Goal: Task Accomplishment & Management: Manage account settings

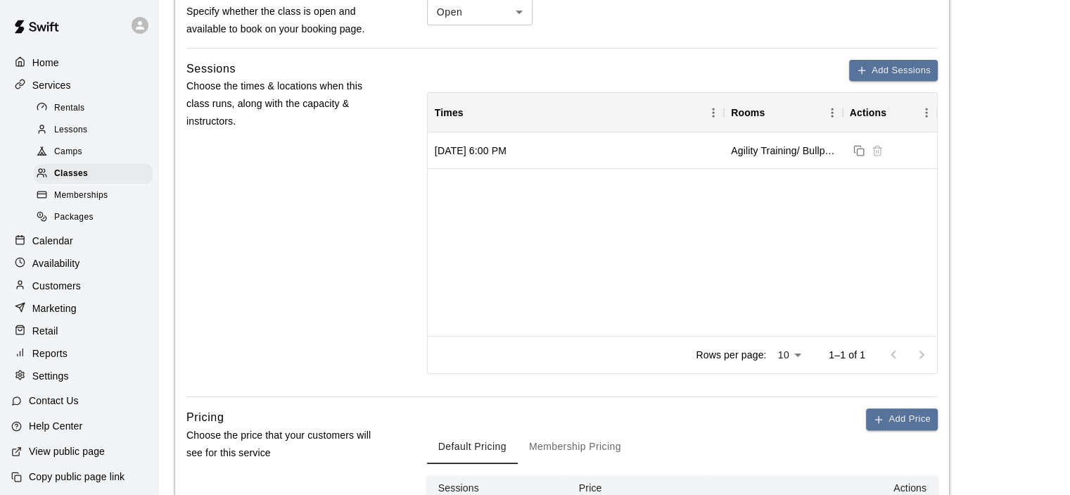
scroll to position [774, 0]
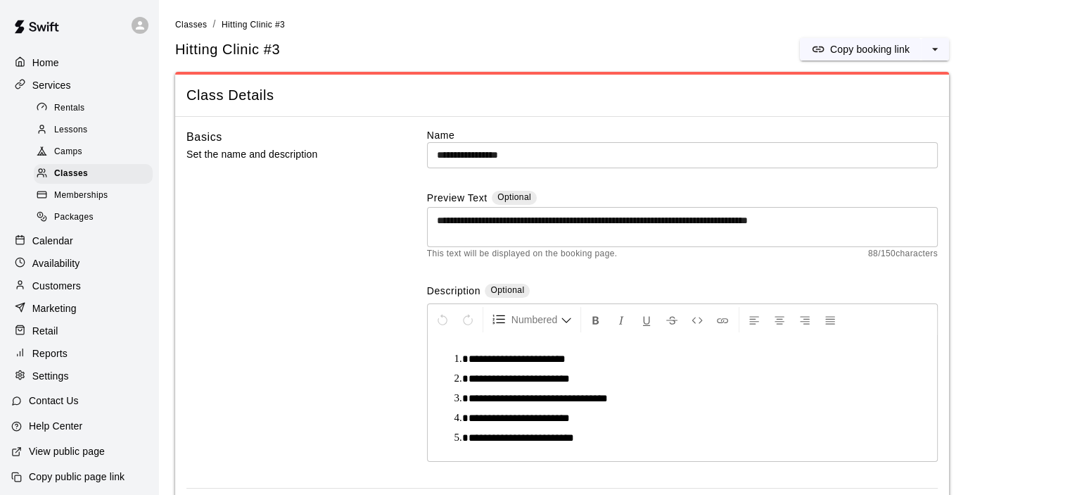
click at [56, 248] on p "Calendar" at bounding box center [52, 241] width 41 height 14
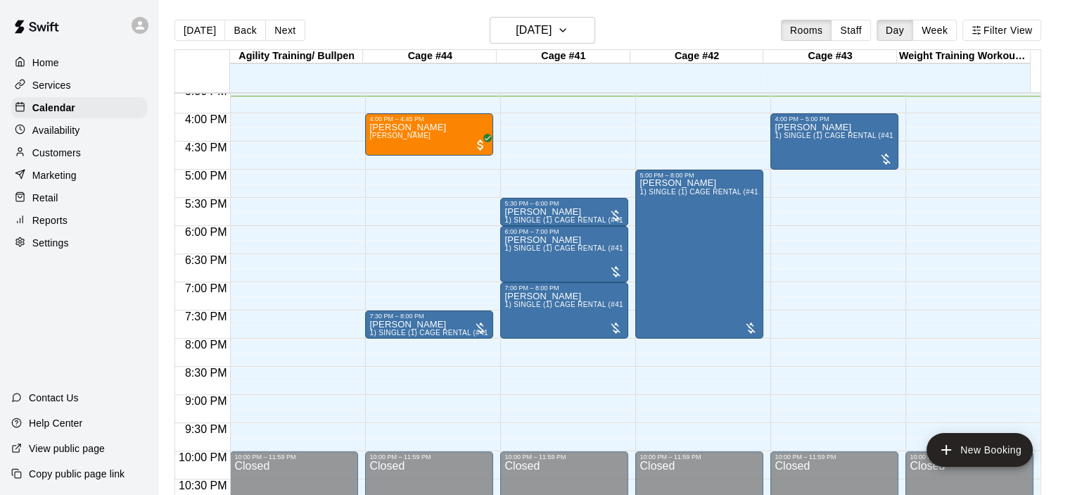
scroll to position [23, 0]
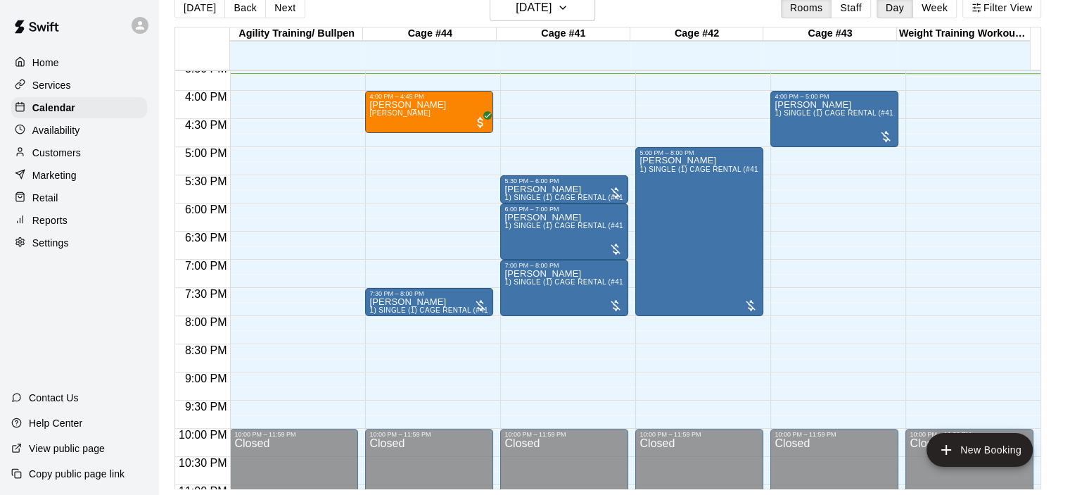
click at [63, 157] on p "Customers" at bounding box center [56, 153] width 49 height 14
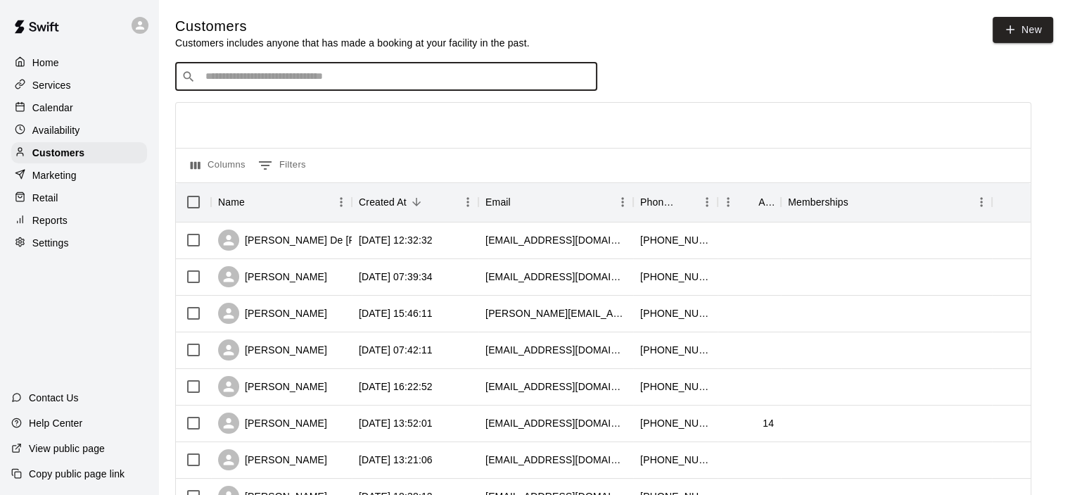
click at [355, 84] on input "Search customers by name or email" at bounding box center [396, 77] width 390 height 14
type input "******"
click at [270, 117] on div "[PERSON_NAME] [PERSON_NAME][EMAIL_ADDRESS][DOMAIN_NAME]" at bounding box center [290, 116] width 151 height 30
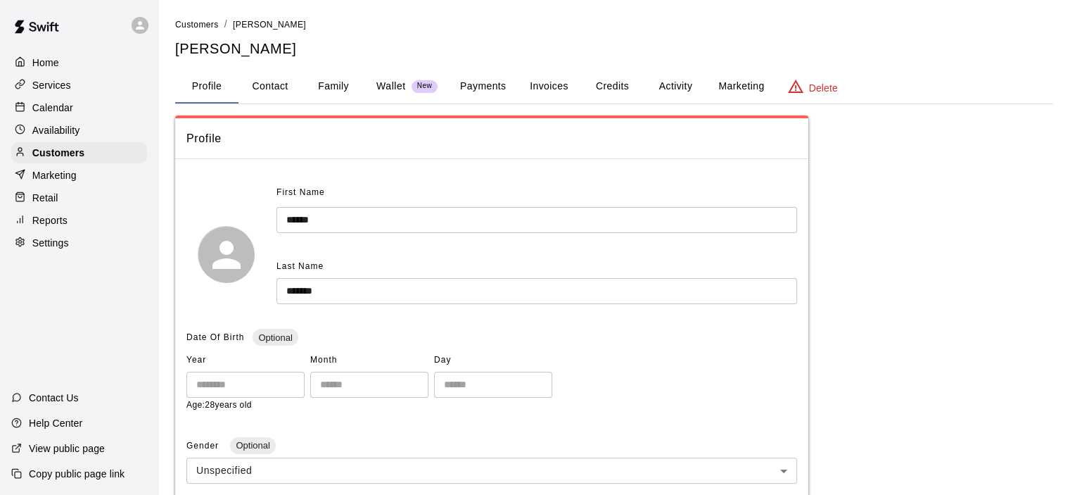
click at [667, 89] on button "Activity" at bounding box center [675, 87] width 63 height 34
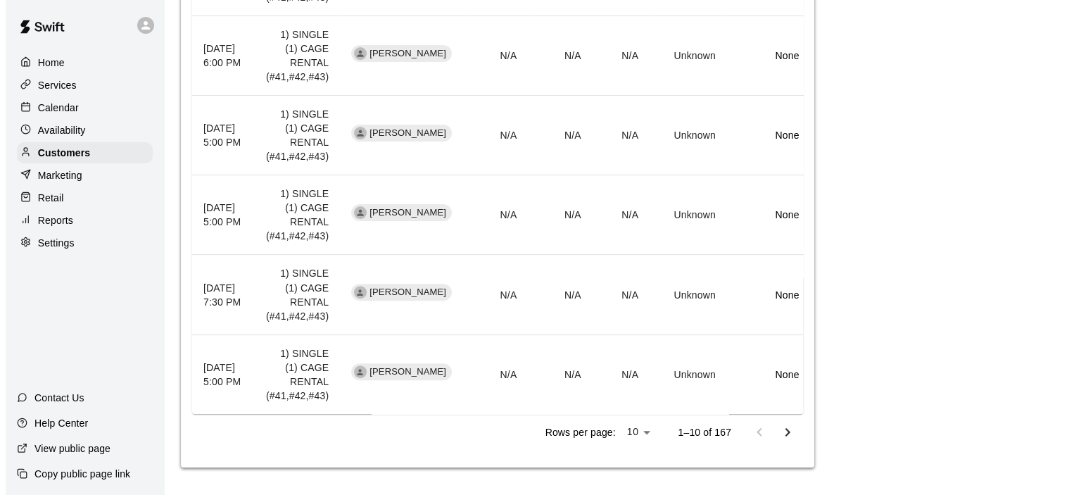
scroll to position [798, 0]
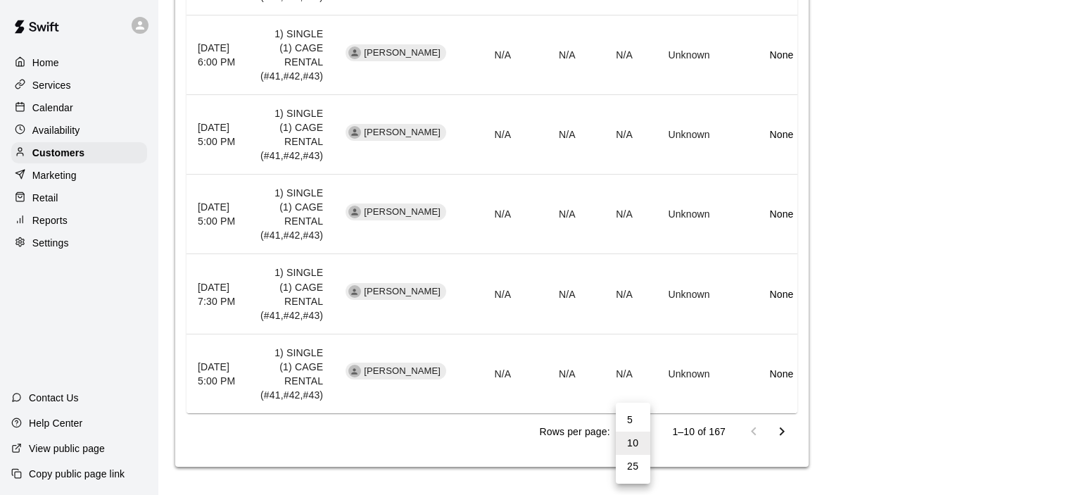
click at [630, 458] on li "25" at bounding box center [633, 466] width 34 height 23
type input "**"
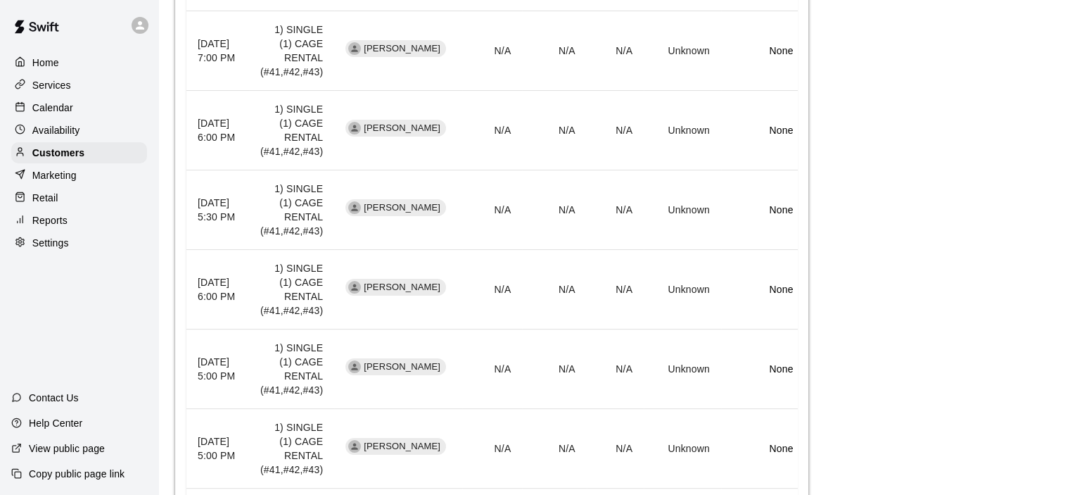
scroll to position [357, 0]
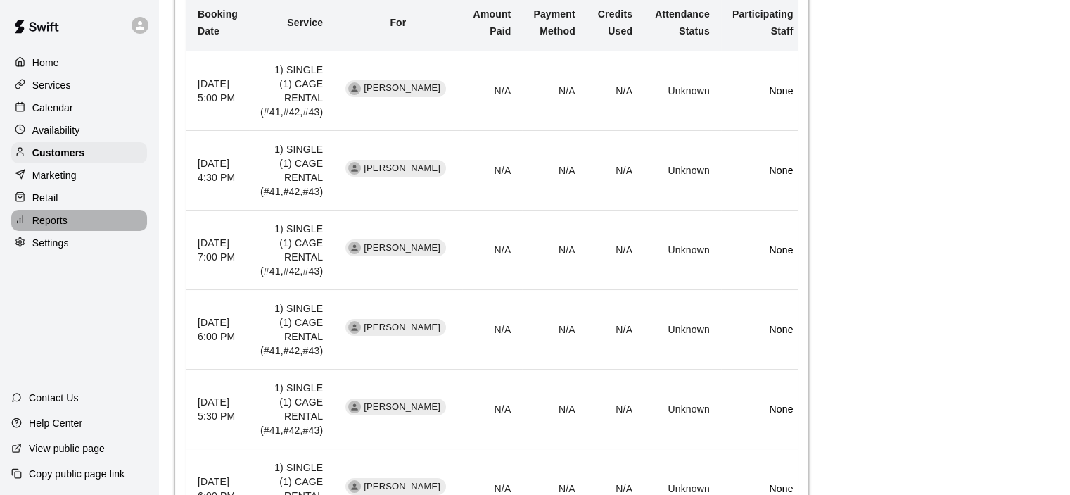
click at [68, 227] on div "Reports" at bounding box center [79, 220] width 136 height 21
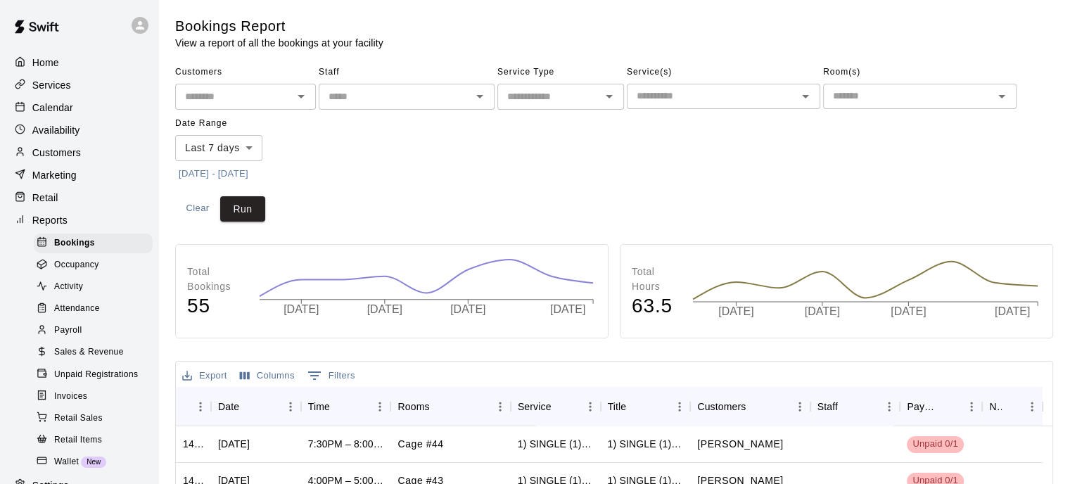
click at [59, 110] on p "Calendar" at bounding box center [52, 108] width 41 height 14
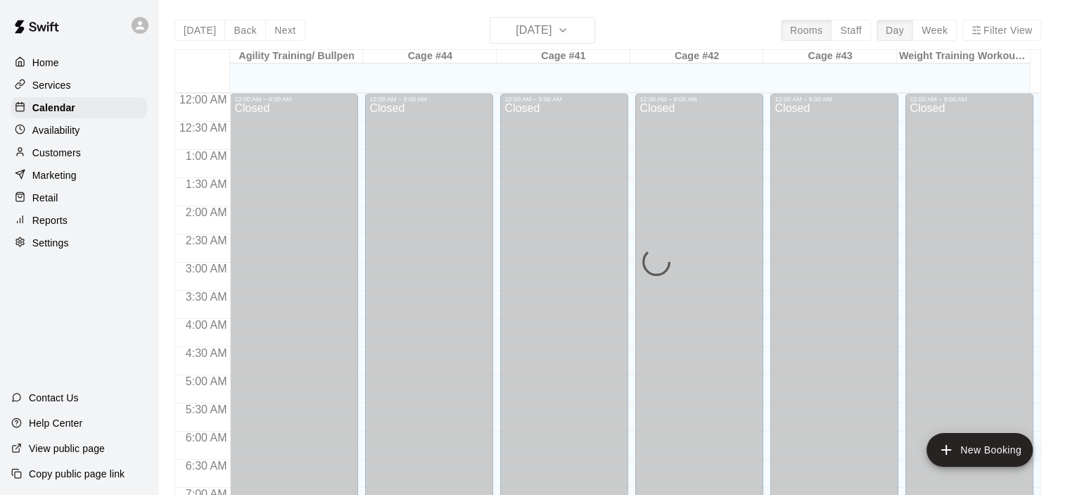
scroll to position [887, 0]
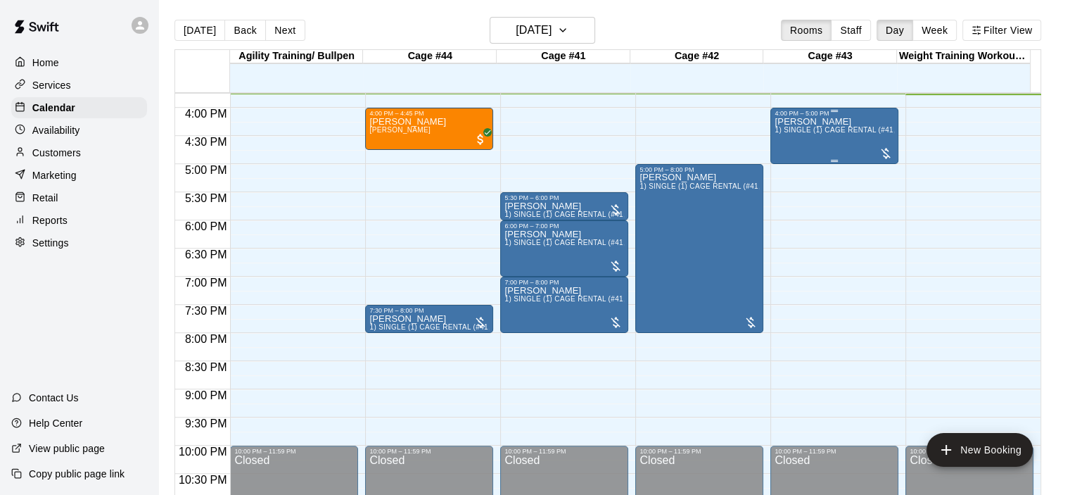
click at [845, 134] on span "1) SINGLE (1) CAGE RENTAL (#41,#42,#43)" at bounding box center [850, 130] width 151 height 8
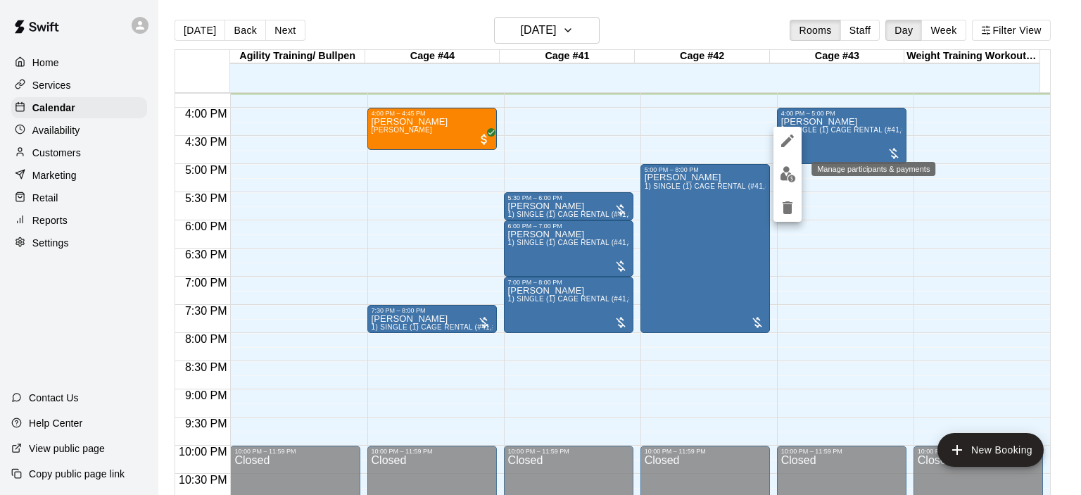
click at [788, 175] on img "edit" at bounding box center [788, 174] width 16 height 16
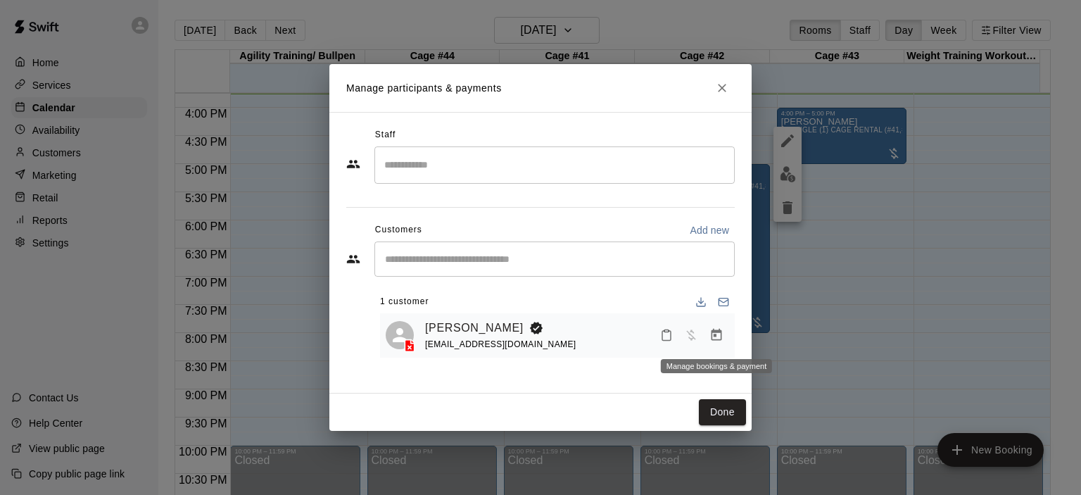
click at [716, 337] on icon "Manage bookings & payment" at bounding box center [716, 335] width 11 height 12
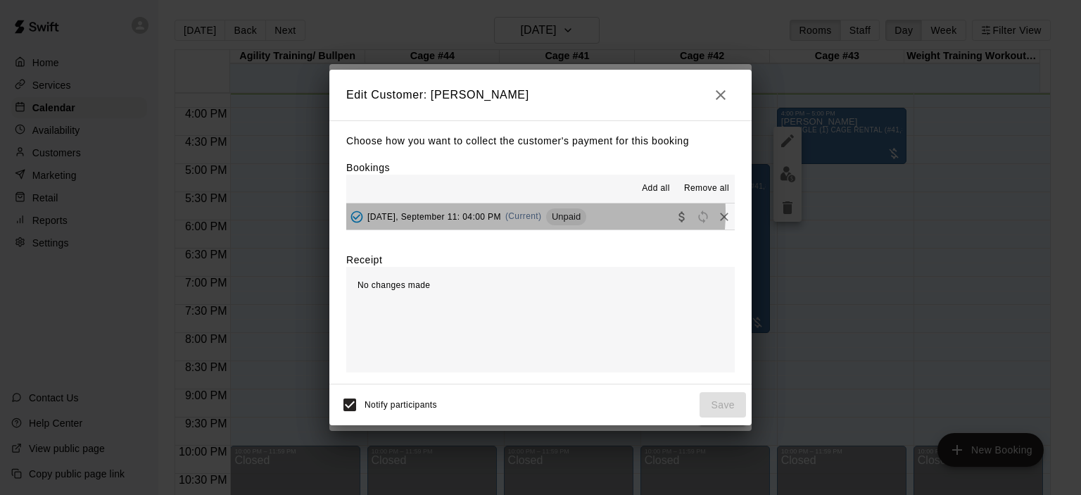
click at [524, 213] on span "(Current)" at bounding box center [523, 216] width 37 height 10
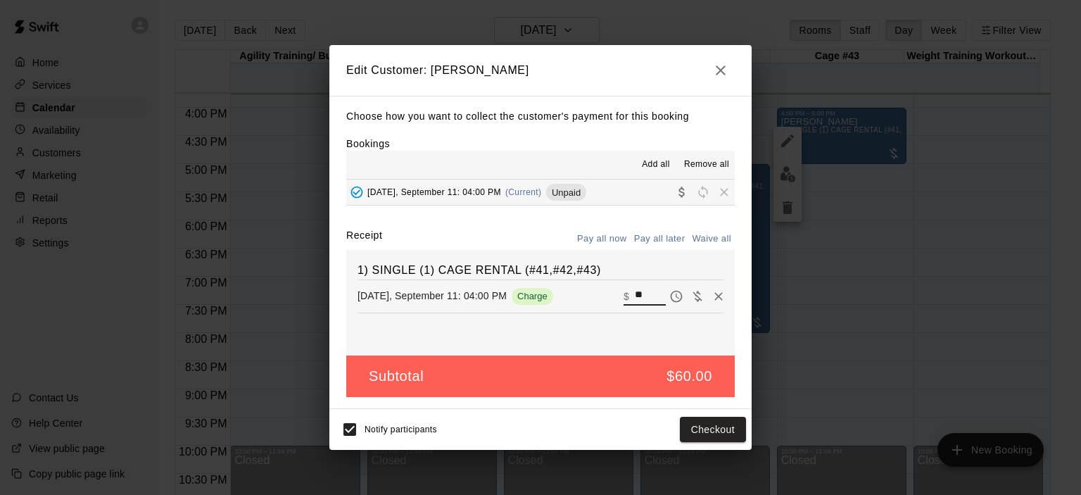
click at [638, 292] on input "**" at bounding box center [650, 296] width 31 height 18
type input "*"
type input "**"
click at [718, 429] on button "Checkout" at bounding box center [713, 430] width 66 height 26
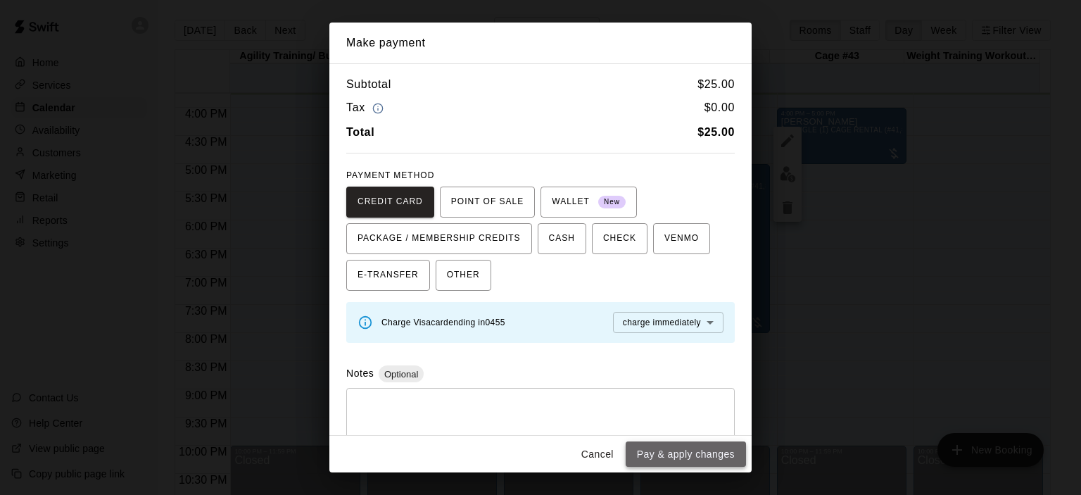
click at [683, 456] on button "Pay & apply changes" at bounding box center [686, 454] width 120 height 26
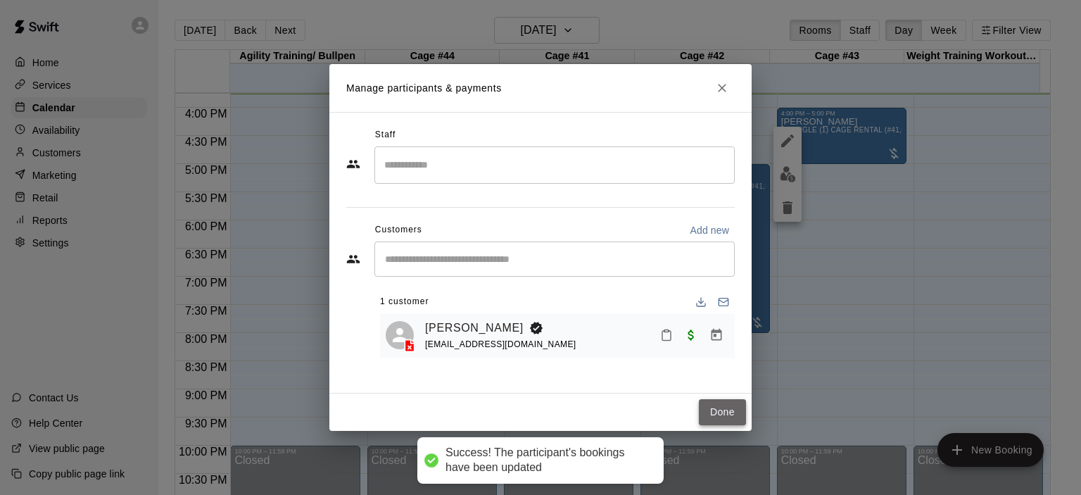
click at [725, 408] on button "Done" at bounding box center [722, 412] width 47 height 26
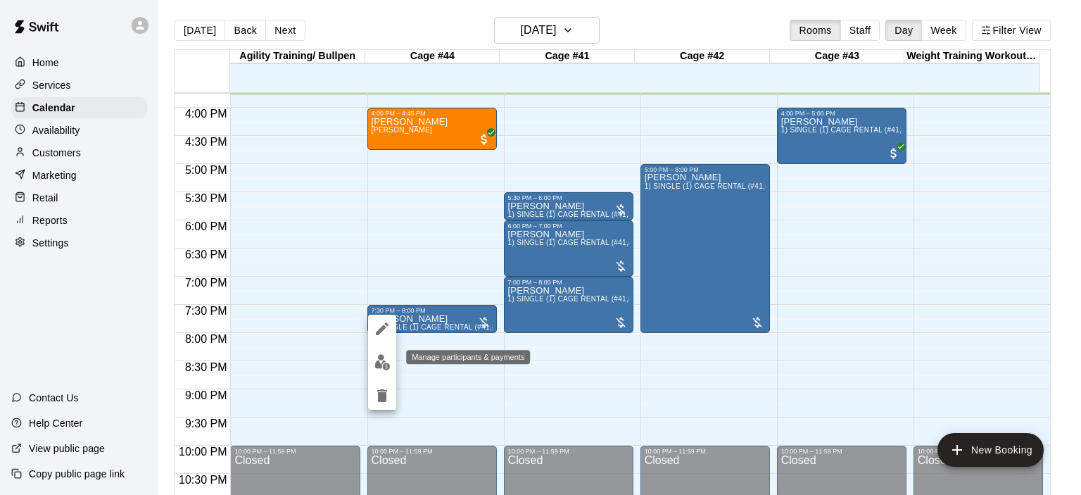
click at [381, 365] on img "edit" at bounding box center [382, 362] width 16 height 16
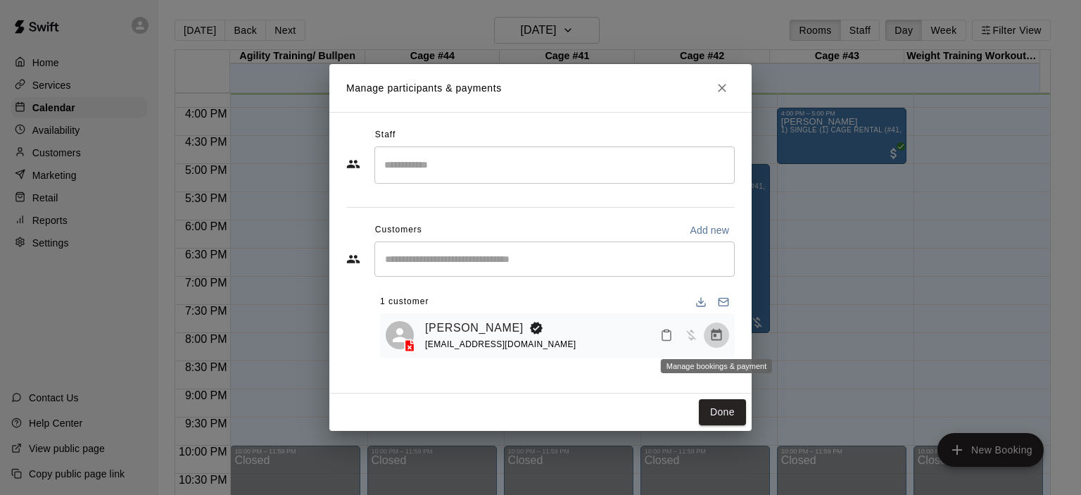
click at [716, 334] on icon "Manage bookings & payment" at bounding box center [716, 335] width 14 height 14
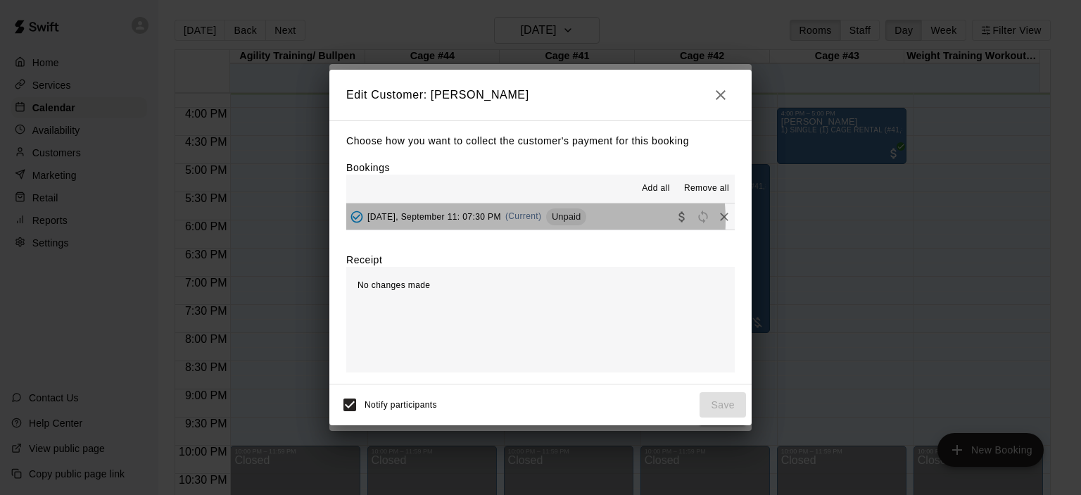
click at [525, 221] on span "(Current)" at bounding box center [523, 216] width 37 height 10
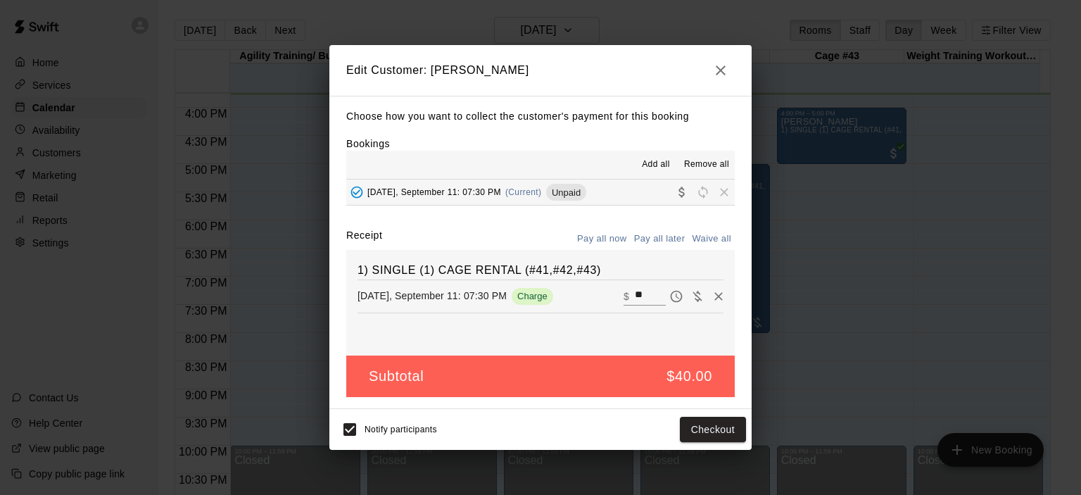
click at [638, 292] on input "**" at bounding box center [650, 296] width 31 height 18
type input "*"
type input "**"
click at [715, 430] on button "Checkout" at bounding box center [713, 430] width 66 height 26
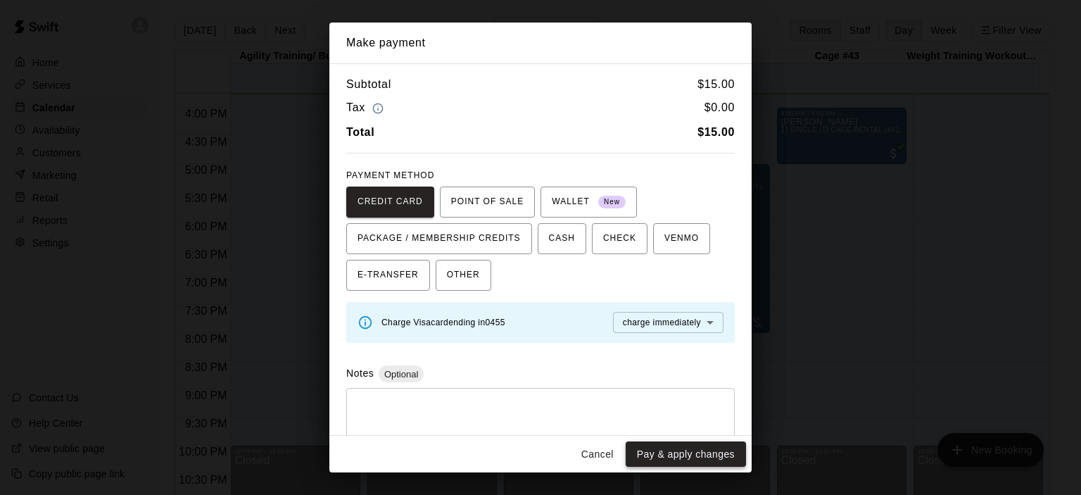
click at [714, 448] on button "Pay & apply changes" at bounding box center [686, 454] width 120 height 26
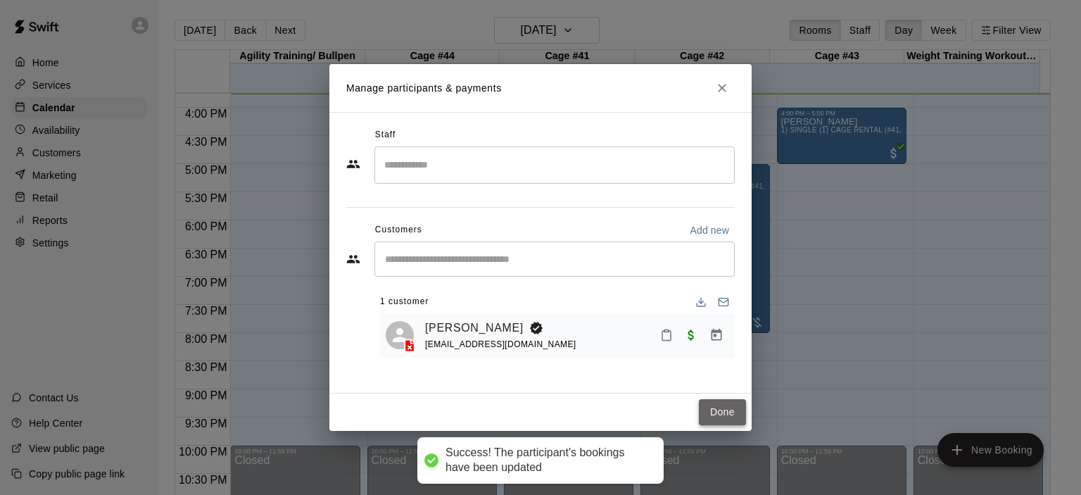
click at [720, 413] on button "Done" at bounding box center [722, 412] width 47 height 26
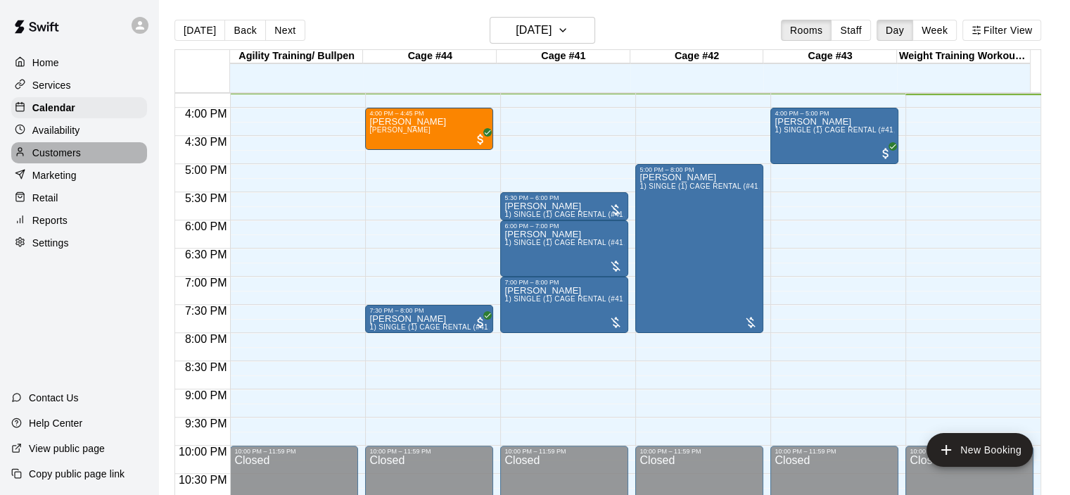
click at [70, 160] on p "Customers" at bounding box center [56, 153] width 49 height 14
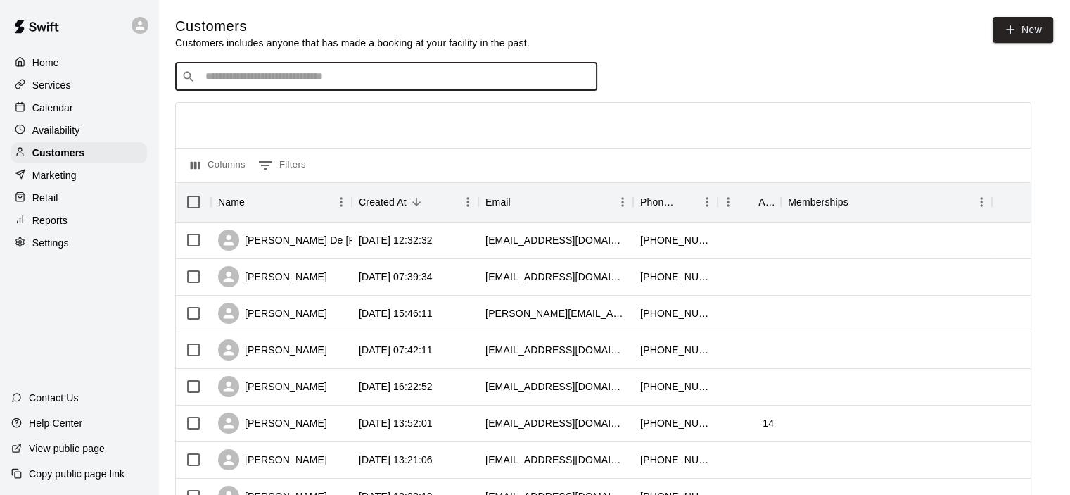
click at [253, 83] on input "Search customers by name or email" at bounding box center [396, 77] width 390 height 14
type input "*****"
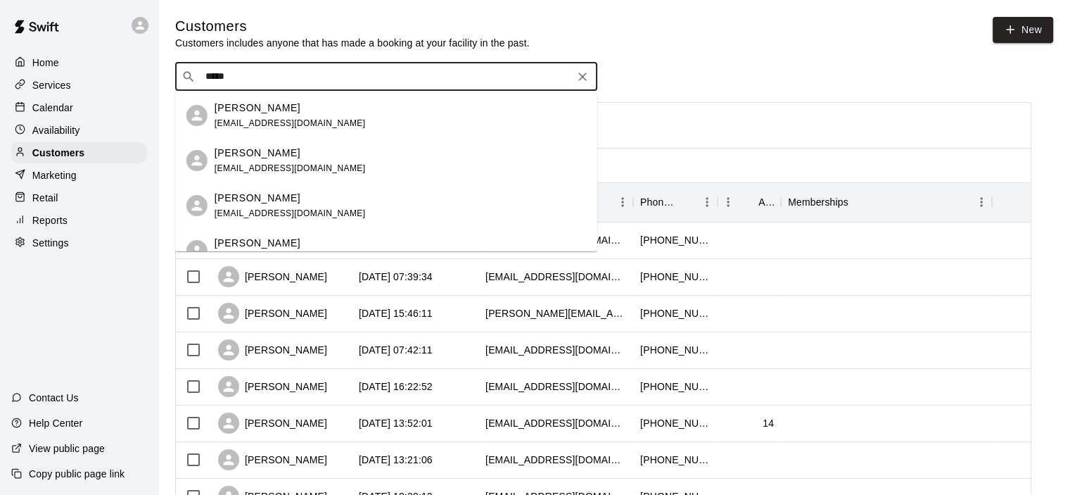
click at [278, 164] on span "lindabeccue@yahoo.com" at bounding box center [290, 168] width 151 height 10
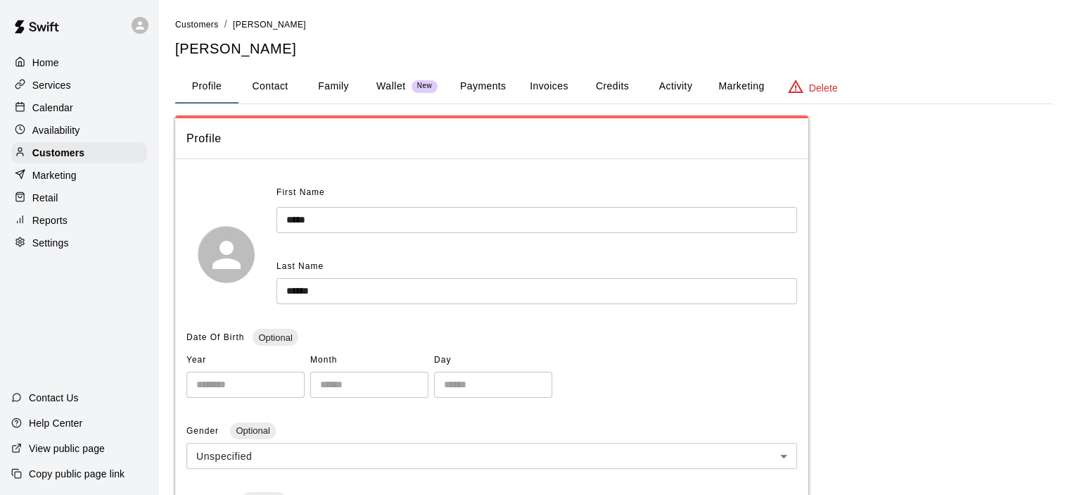
click at [486, 85] on button "Payments" at bounding box center [483, 87] width 68 height 34
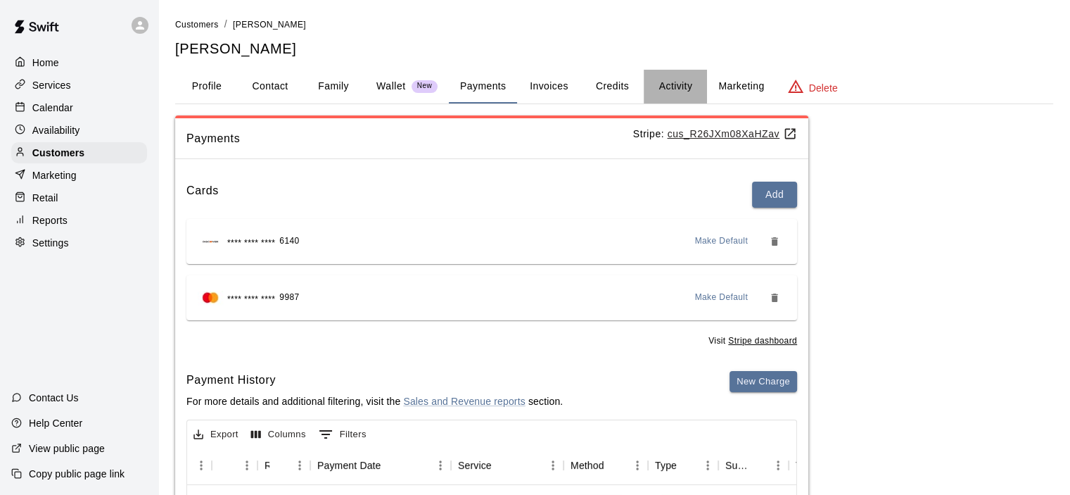
click at [675, 87] on button "Activity" at bounding box center [675, 87] width 63 height 34
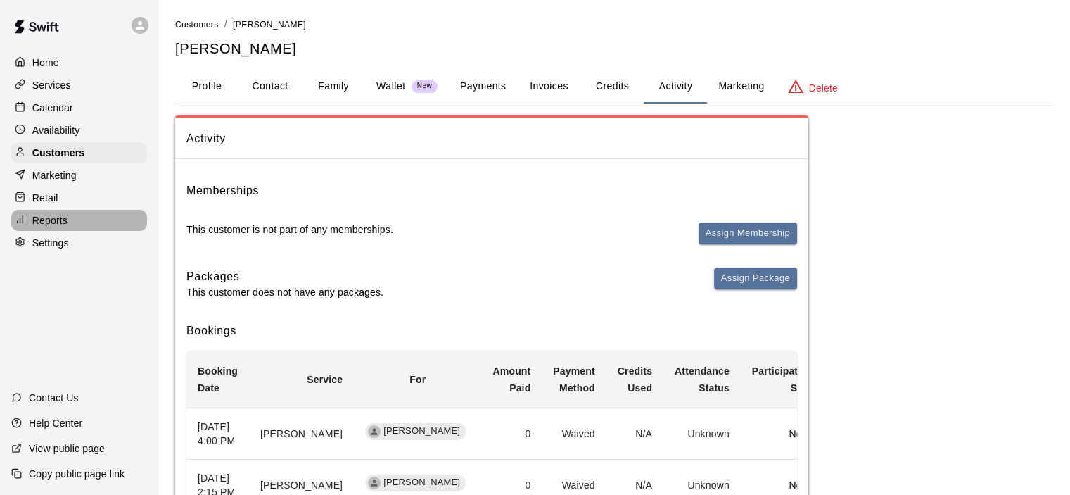
click at [57, 227] on p "Reports" at bounding box center [49, 220] width 35 height 14
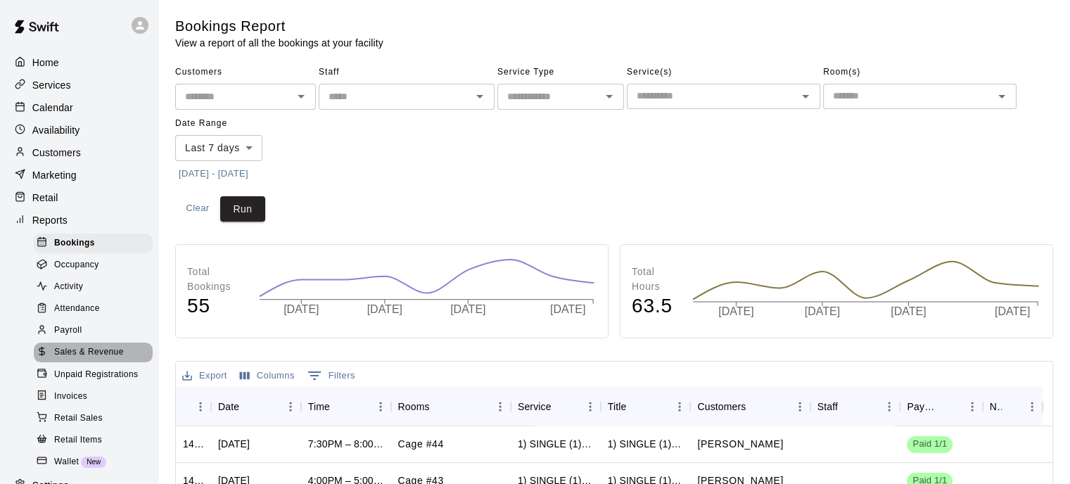
click at [105, 360] on span "Sales & Revenue" at bounding box center [89, 352] width 70 height 14
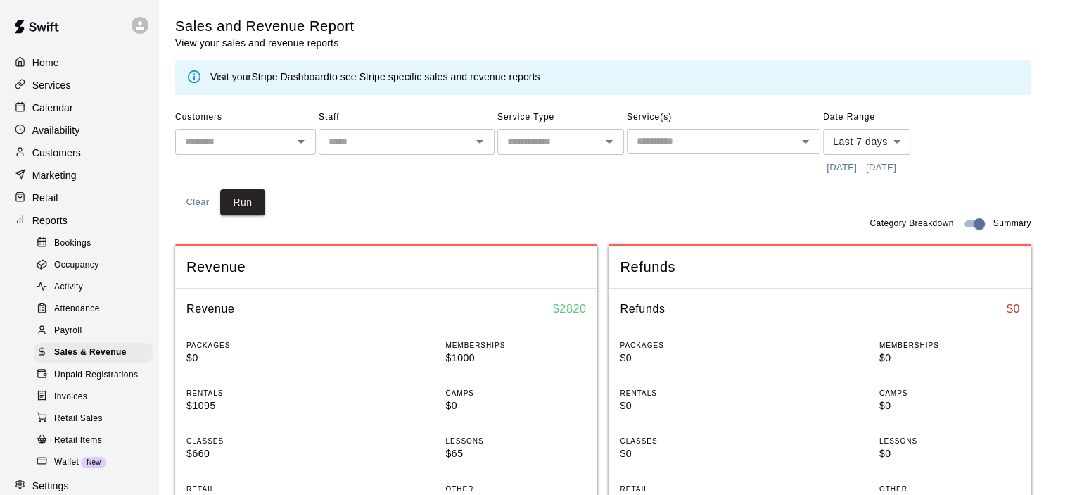
click at [318, 72] on link "Stripe Dashboard" at bounding box center [290, 76] width 78 height 11
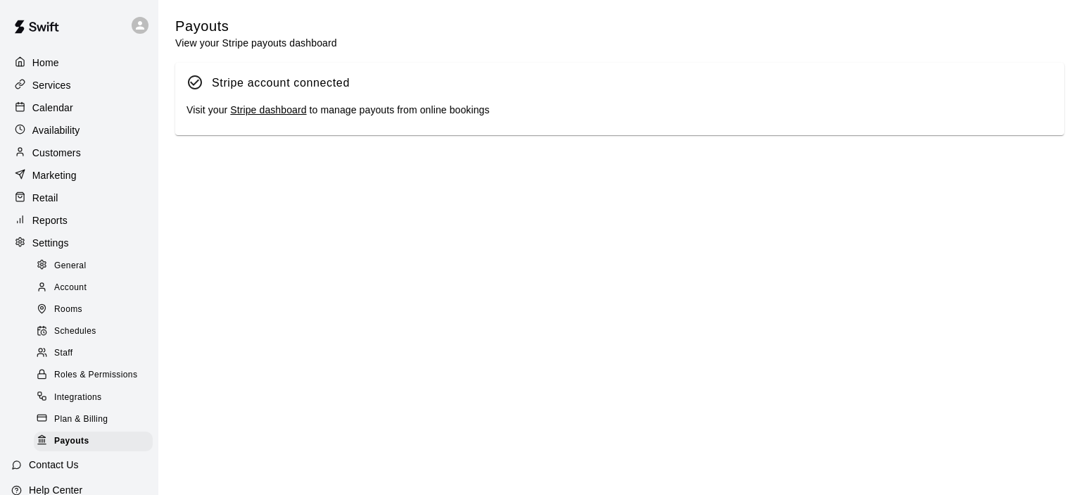
click at [288, 114] on link "Stripe dashboard" at bounding box center [268, 109] width 76 height 11
click at [63, 108] on p "Calendar" at bounding box center [52, 108] width 41 height 14
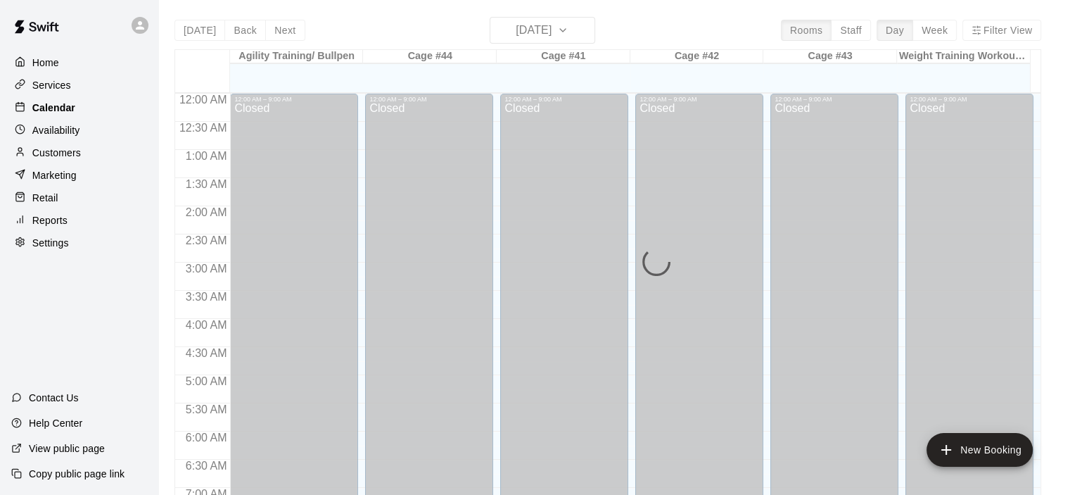
scroll to position [889, 0]
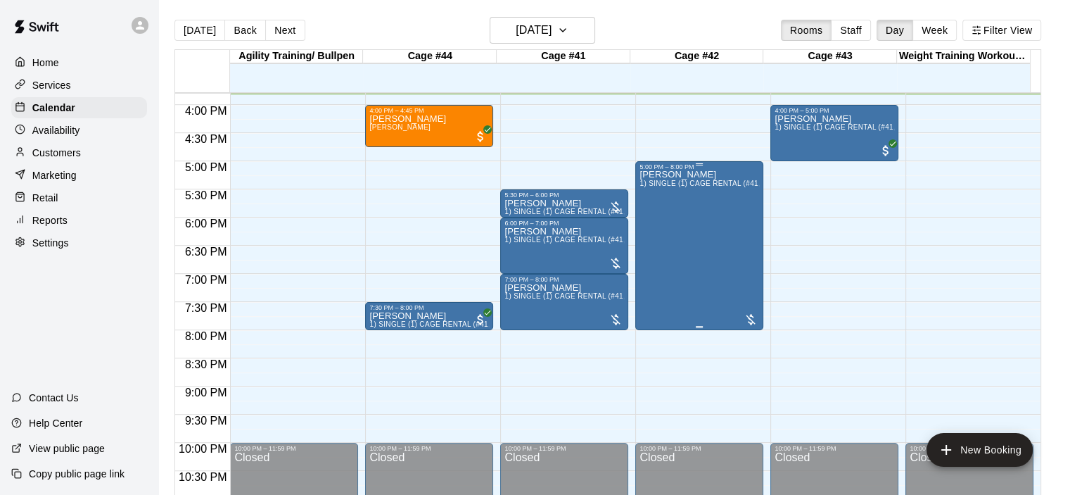
click at [697, 212] on div "Darryl Denby 1) SINGLE (1) CAGE RENTAL (#41,#42,#43)" at bounding box center [700, 417] width 120 height 495
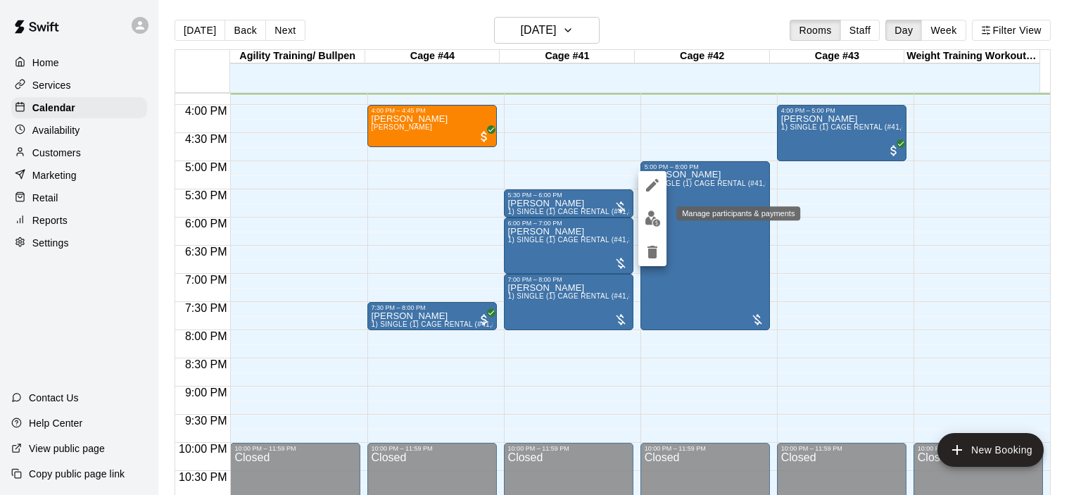
click at [647, 222] on img "edit" at bounding box center [653, 218] width 16 height 16
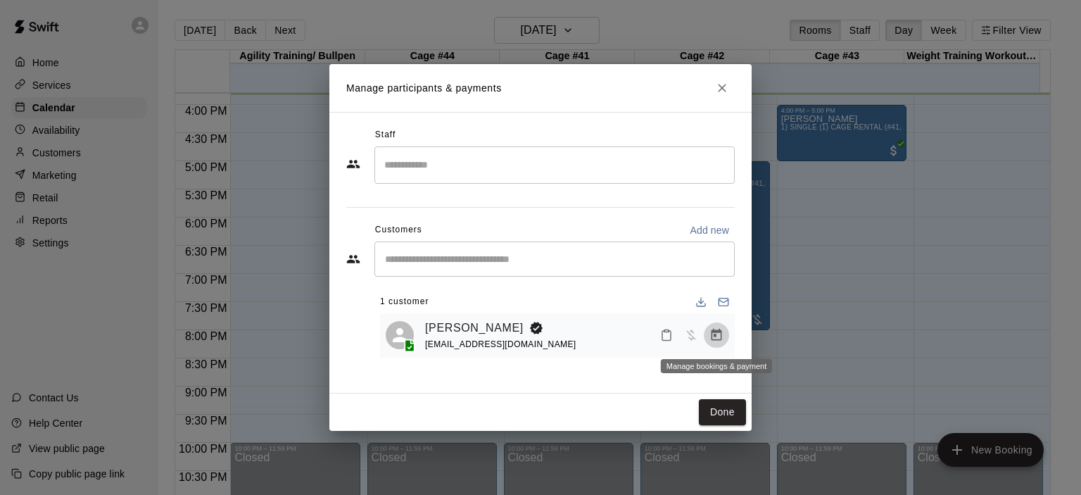
click at [716, 334] on icon "Manage bookings & payment" at bounding box center [716, 335] width 14 height 14
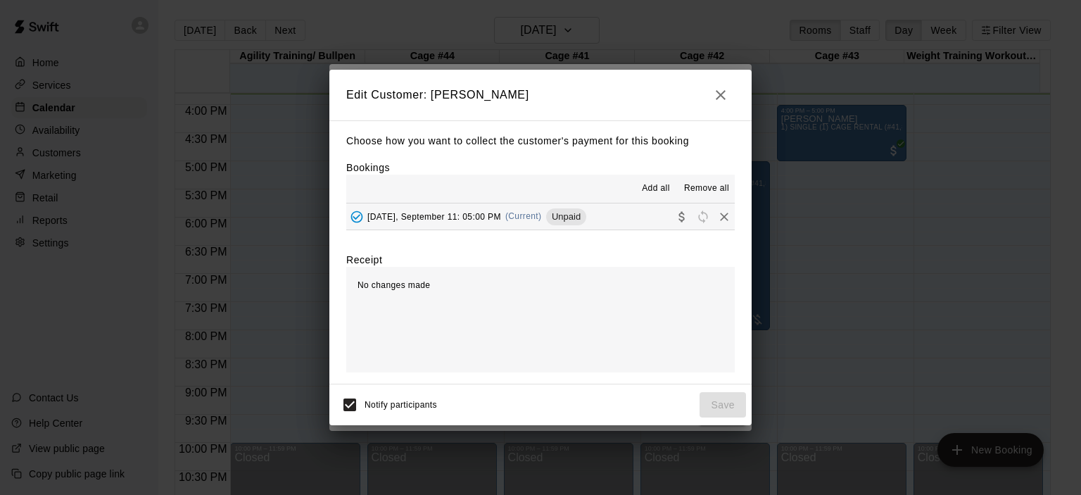
click at [540, 218] on span "(Current)" at bounding box center [523, 216] width 37 height 10
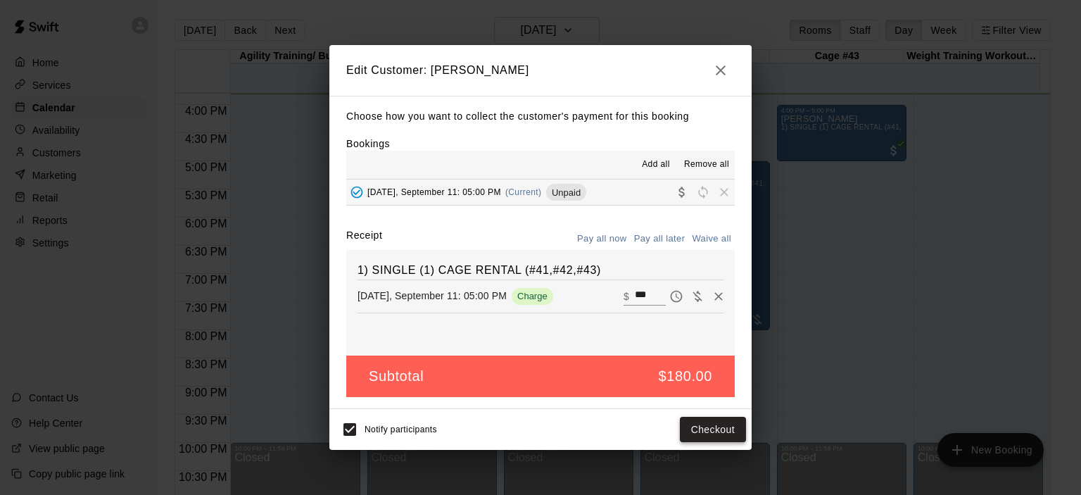
click at [713, 421] on button "Checkout" at bounding box center [713, 430] width 66 height 26
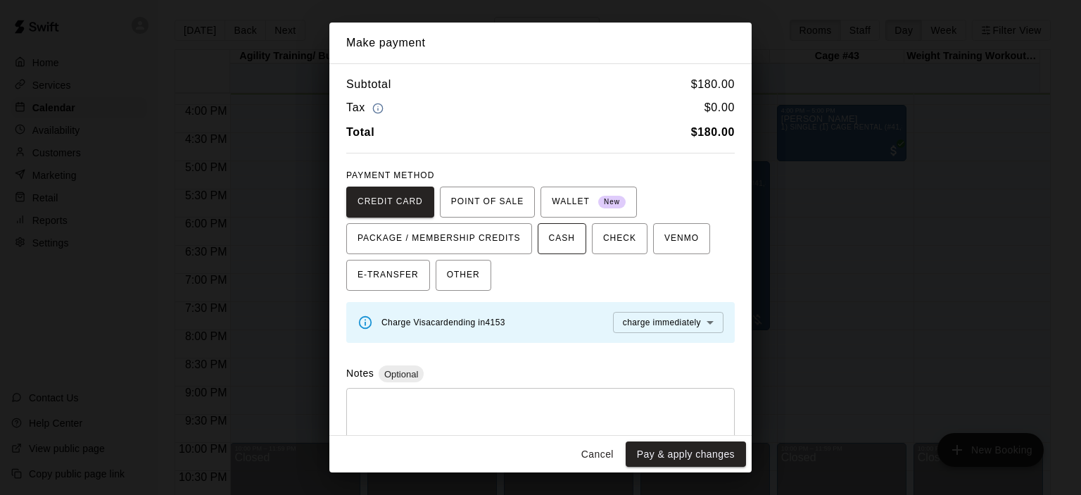
click at [565, 244] on span "CASH" at bounding box center [562, 238] width 26 height 23
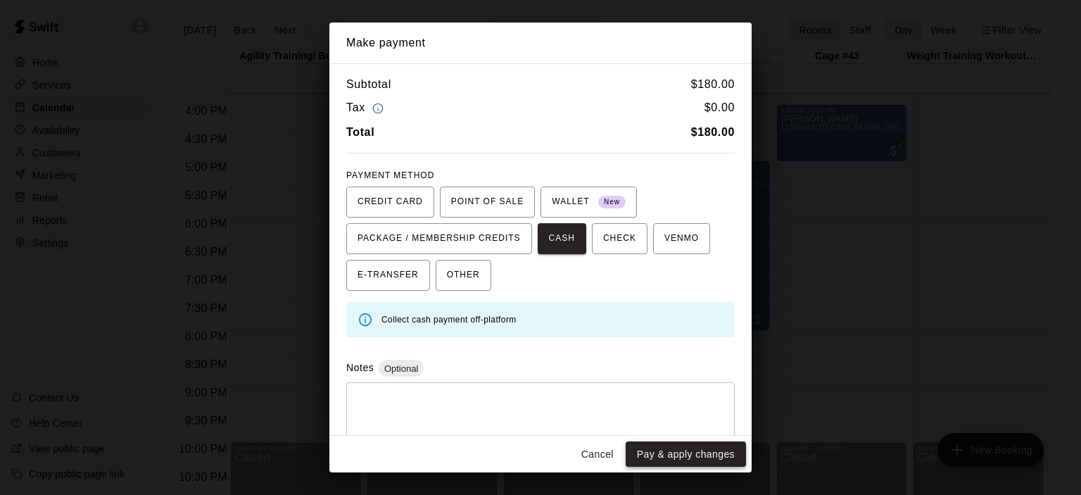
click at [696, 445] on button "Pay & apply changes" at bounding box center [686, 454] width 120 height 26
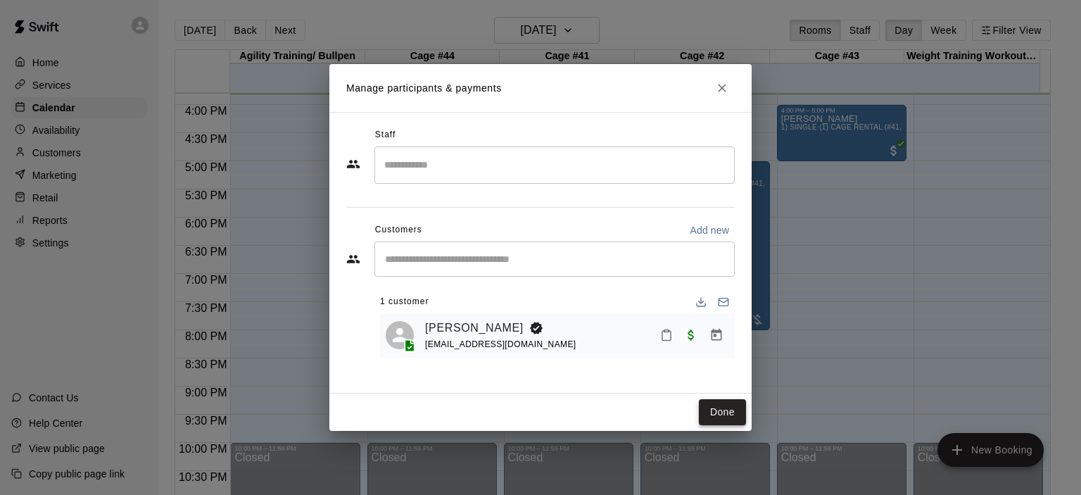
click at [718, 407] on button "Done" at bounding box center [722, 412] width 47 height 26
